Goal: Find contact information: Find contact information

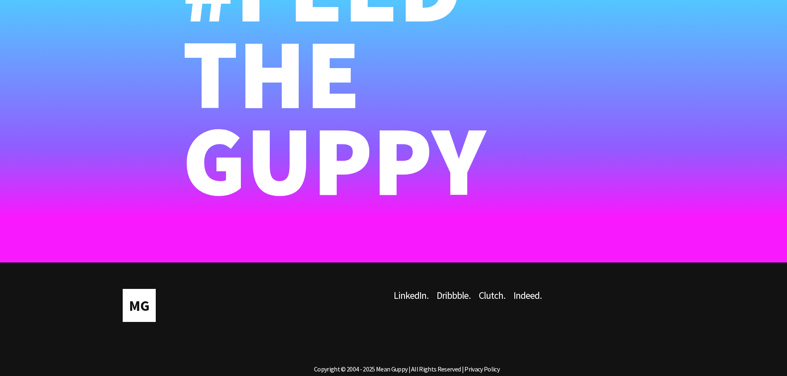
scroll to position [5553, 0]
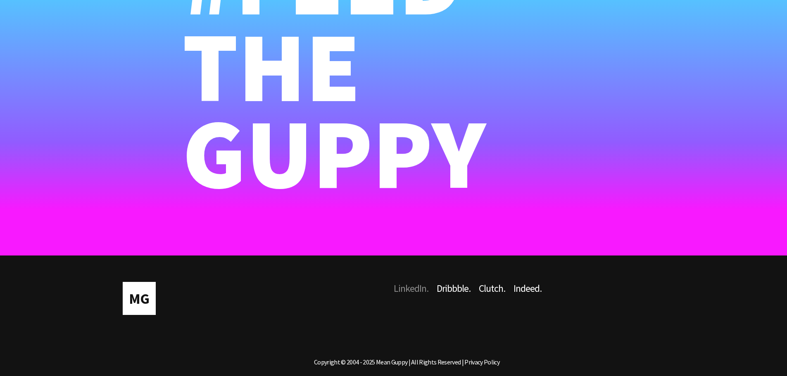
click at [415, 289] on link "LinkedIn ." at bounding box center [415, 302] width 43 height 41
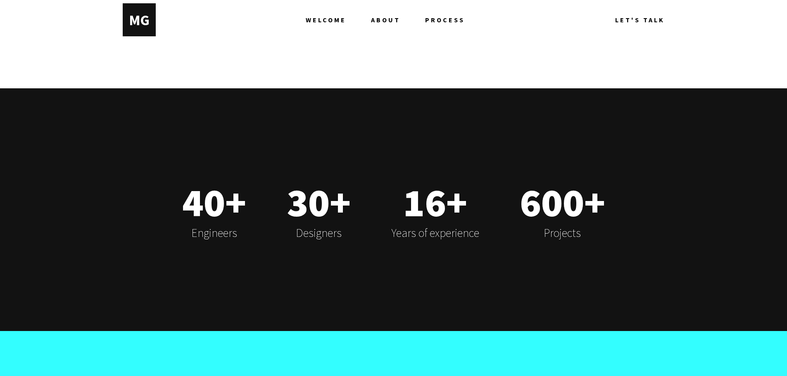
scroll to position [5057, 0]
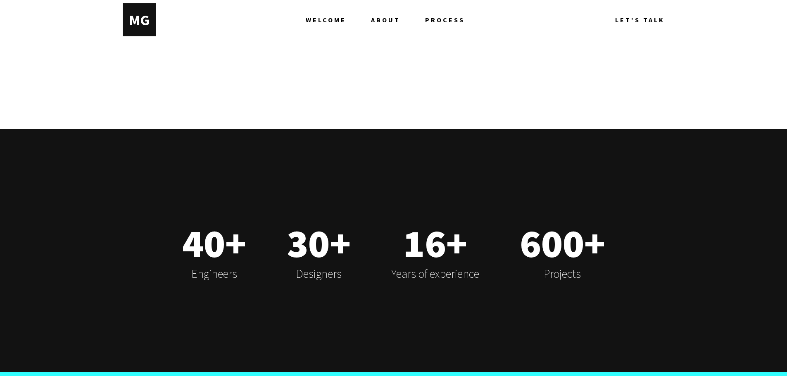
click at [318, 24] on span "WELCOME" at bounding box center [326, 19] width 40 height 33
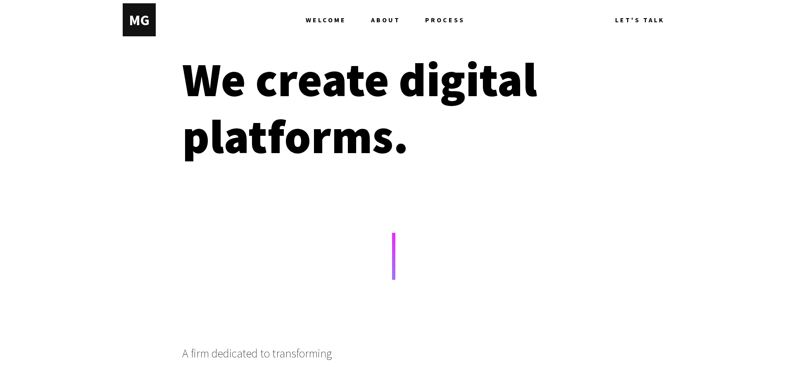
click at [384, 25] on span "ABOUT" at bounding box center [385, 19] width 29 height 33
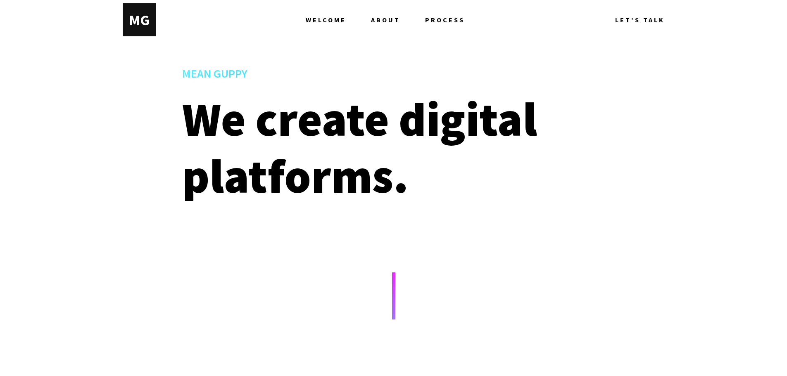
click at [636, 19] on span "LET'S TALK" at bounding box center [640, 19] width 50 height 33
